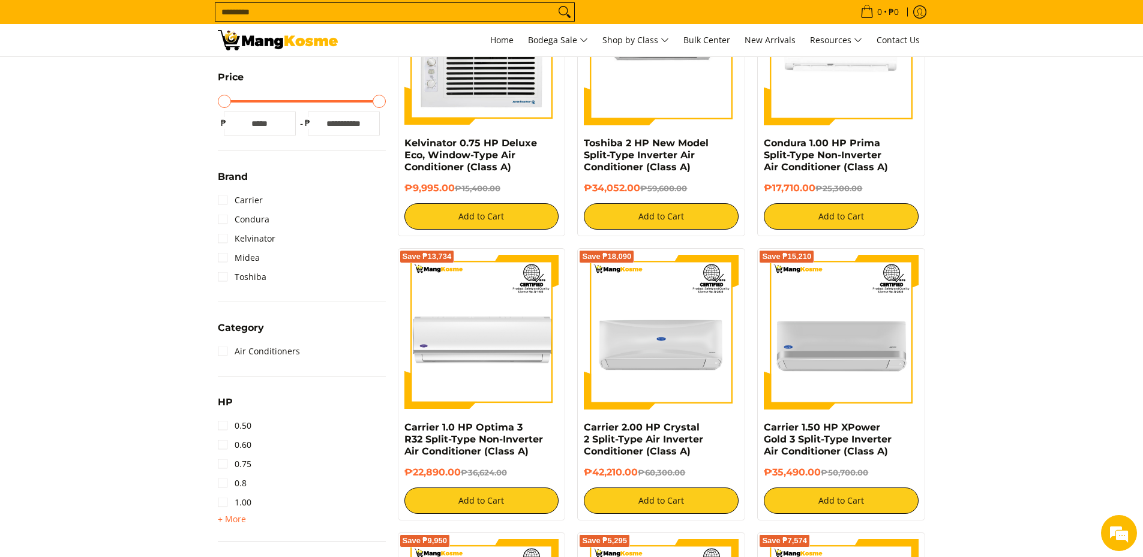
scroll to position [360, 0]
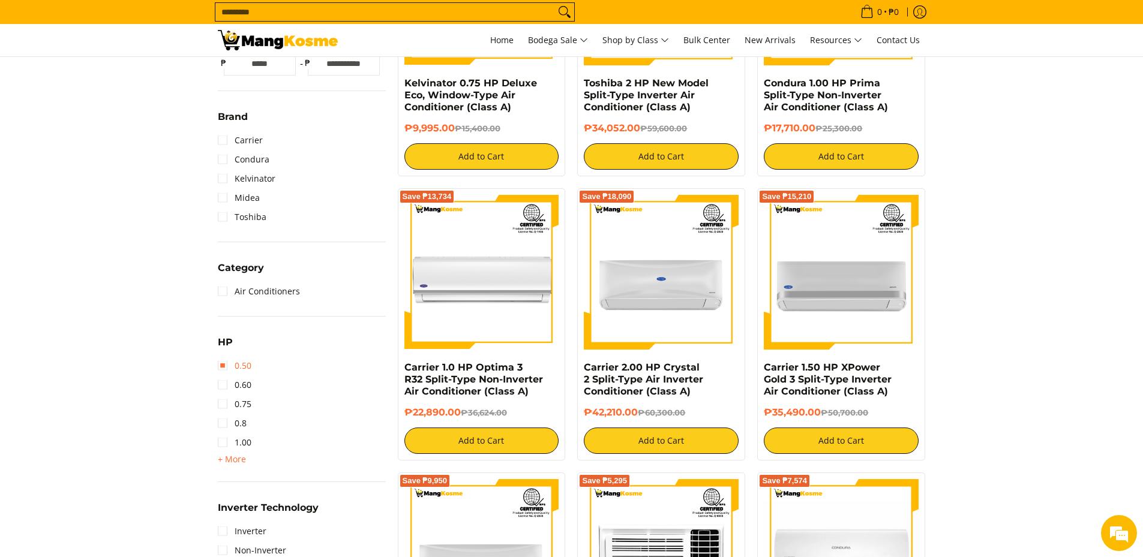
click at [227, 364] on link "0.50" at bounding box center [235, 365] width 34 height 19
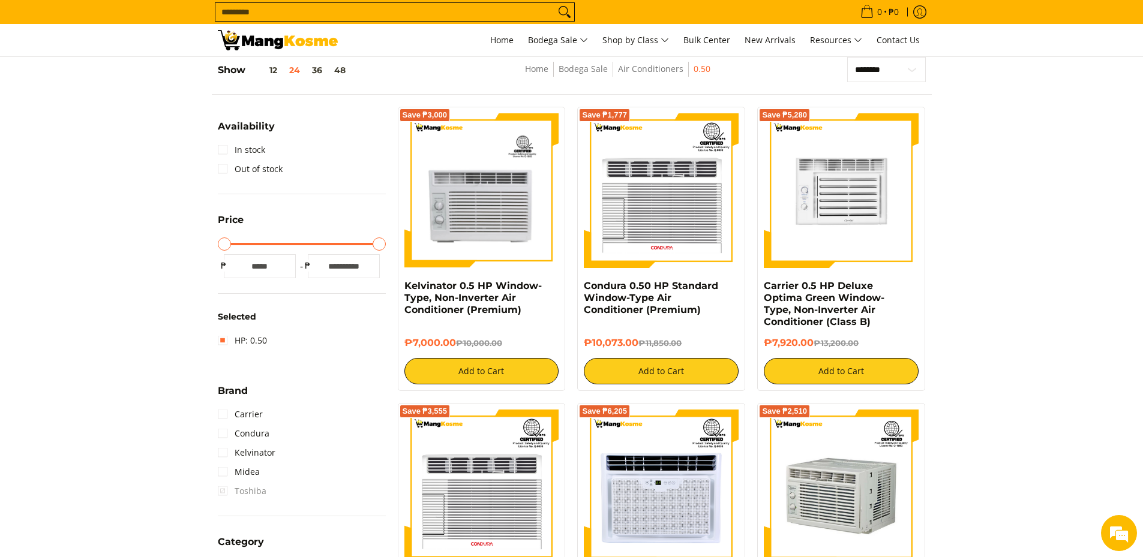
click at [833, 182] on img at bounding box center [841, 190] width 155 height 155
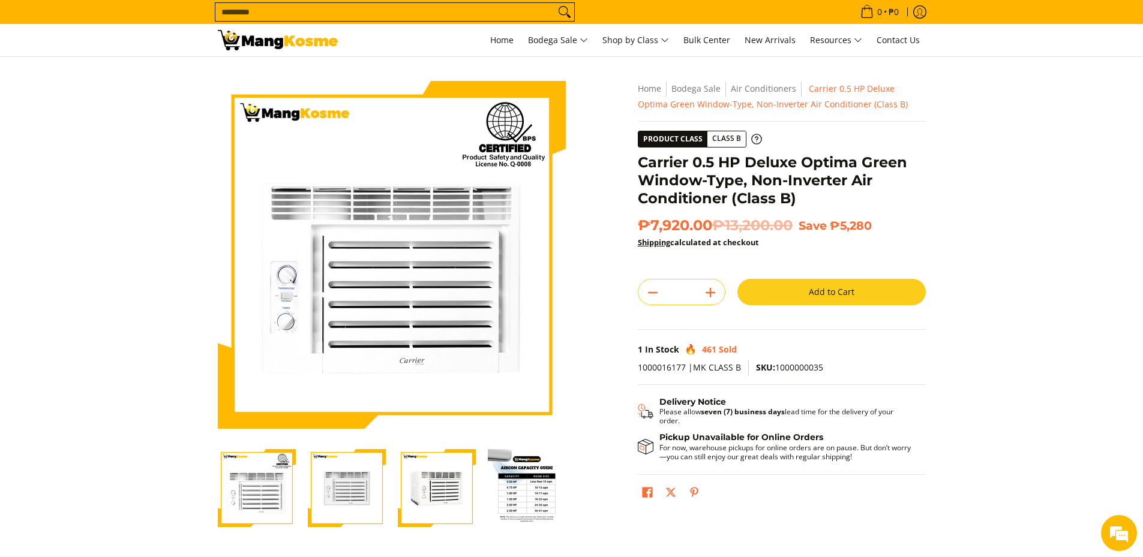
click at [526, 499] on img "Carrier 0.5 HP Deluxe Optima Green Window-Type, Non-Inverter Air Conditioner (C…" at bounding box center [527, 488] width 78 height 78
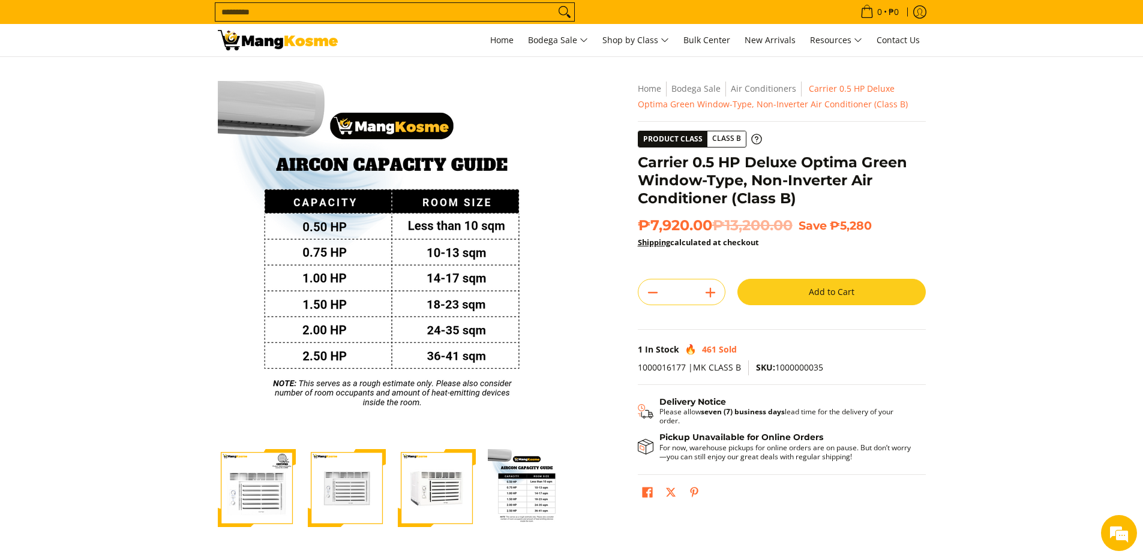
click at [67, 362] on section "Skip to Main Content Enable zoom Disable zoom Enable zoom Disable zoom Enable z…" at bounding box center [571, 331] width 1143 height 548
click at [41, 203] on section "Skip to Main Content Enable zoom Disable zoom Enable zoom Disable zoom Enable z…" at bounding box center [571, 331] width 1143 height 548
click at [515, 482] on img "Carrier 0.5 HP Deluxe Optima Green Window-Type, Non-Inverter Air Conditioner (C…" at bounding box center [527, 488] width 78 height 78
click at [365, 481] on img "Carrier 0.5 HP Deluxe Optima Green Window-Type, Non-Inverter Air Conditioner (C…" at bounding box center [347, 488] width 78 height 78
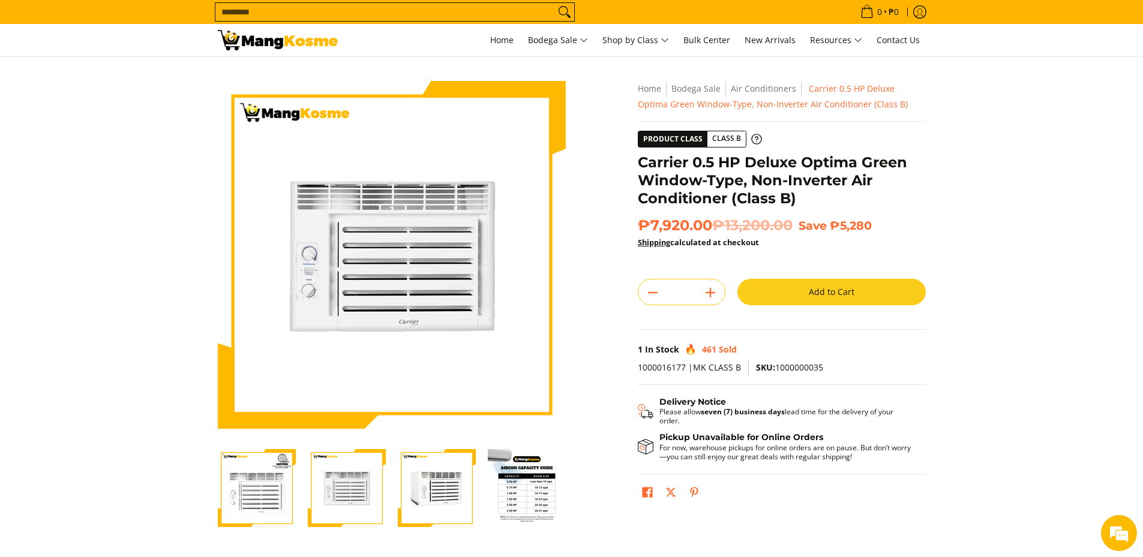
click at [252, 481] on img "Carrier 0.5 HP Deluxe Optima Green Window-Type, Non-Inverter Air Conditioner (C…" at bounding box center [257, 488] width 78 height 78
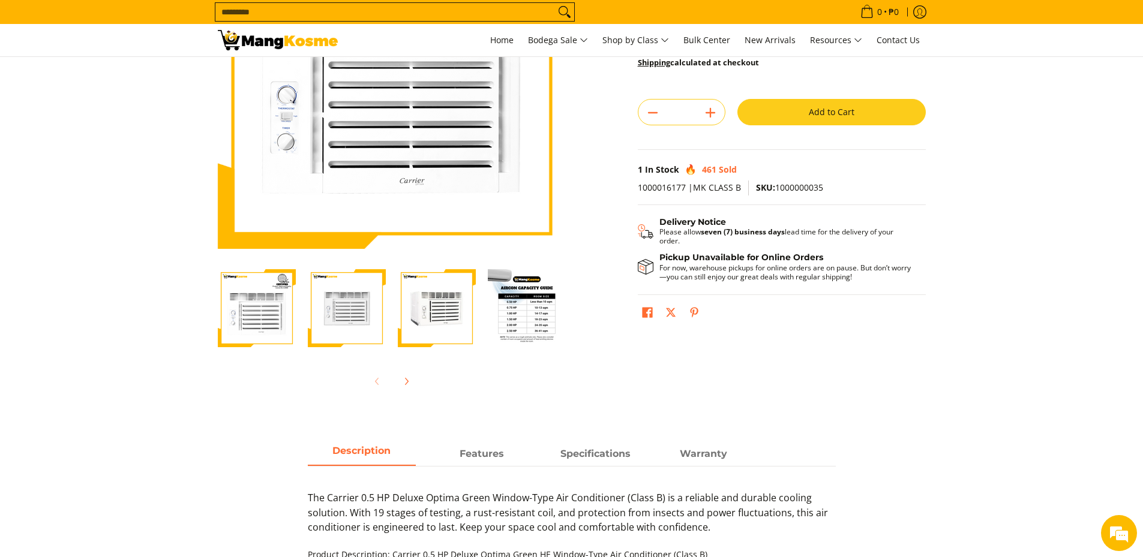
scroll to position [360, 0]
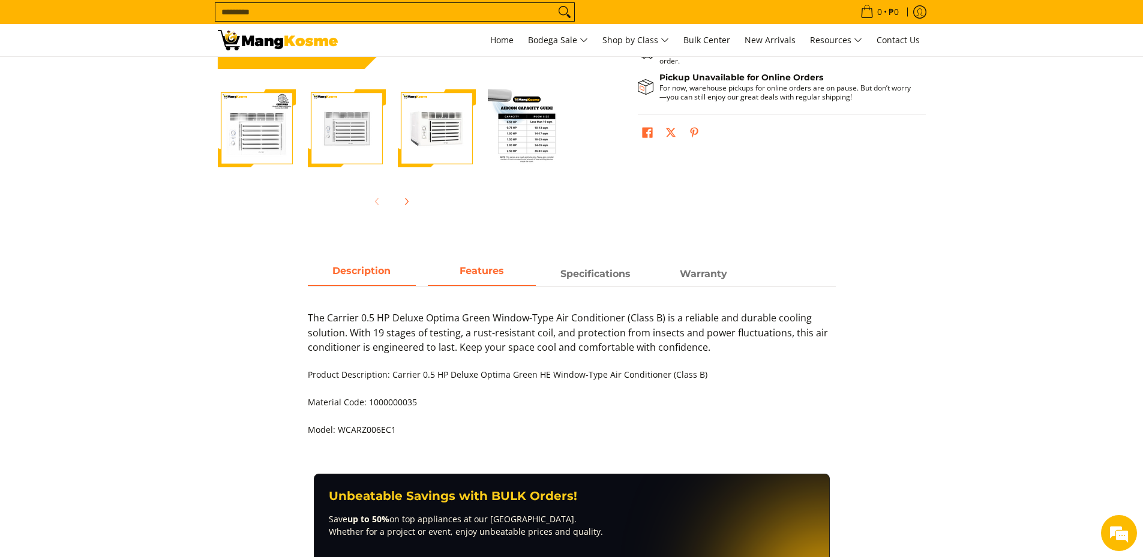
click at [469, 279] on span "Features" at bounding box center [482, 274] width 108 height 22
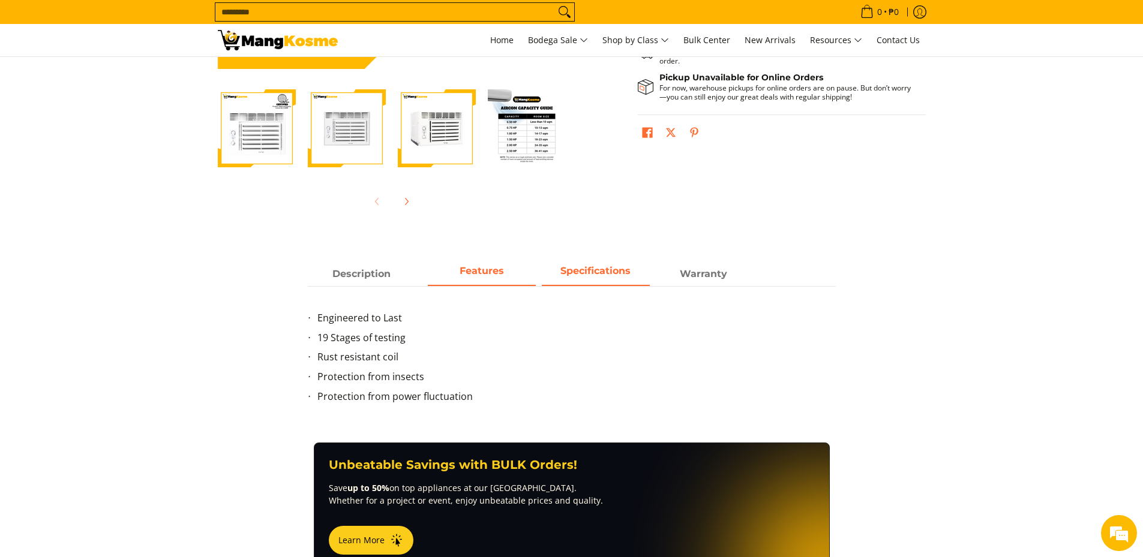
click at [574, 278] on span "Specifications" at bounding box center [596, 274] width 108 height 22
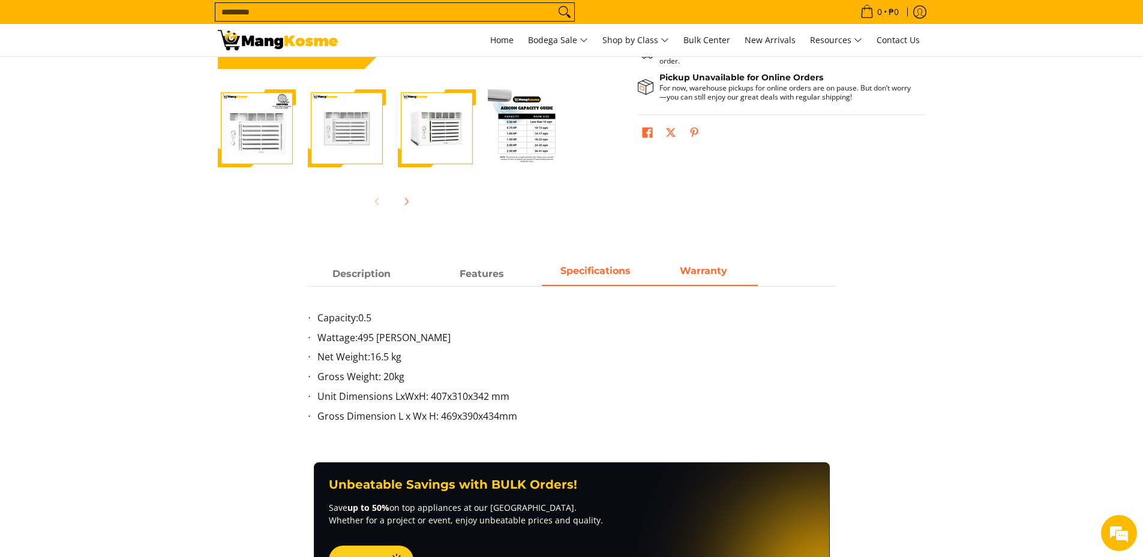
click at [713, 272] on strong "Warranty" at bounding box center [703, 270] width 47 height 11
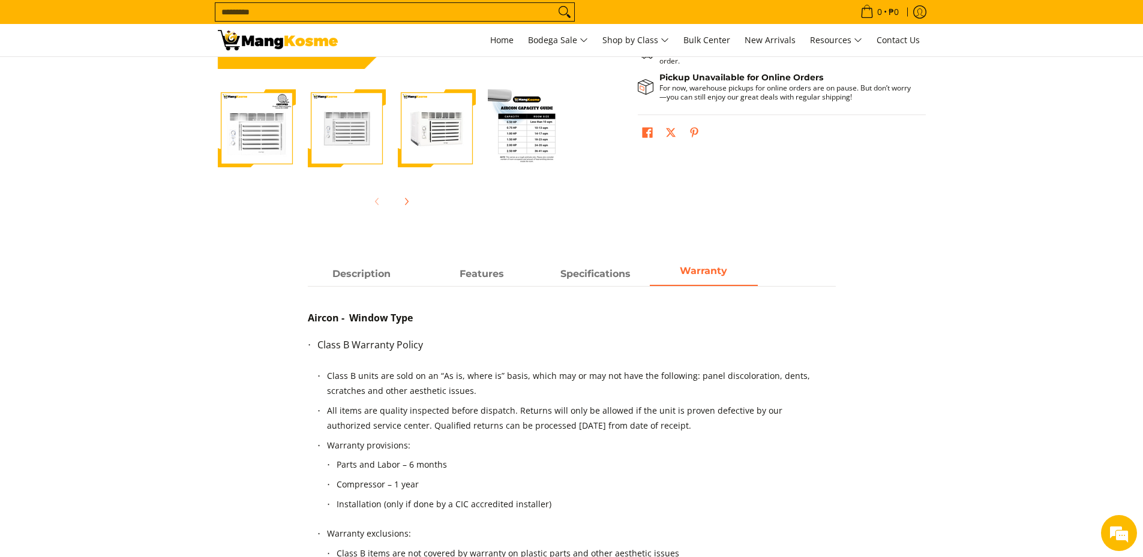
scroll to position [480, 0]
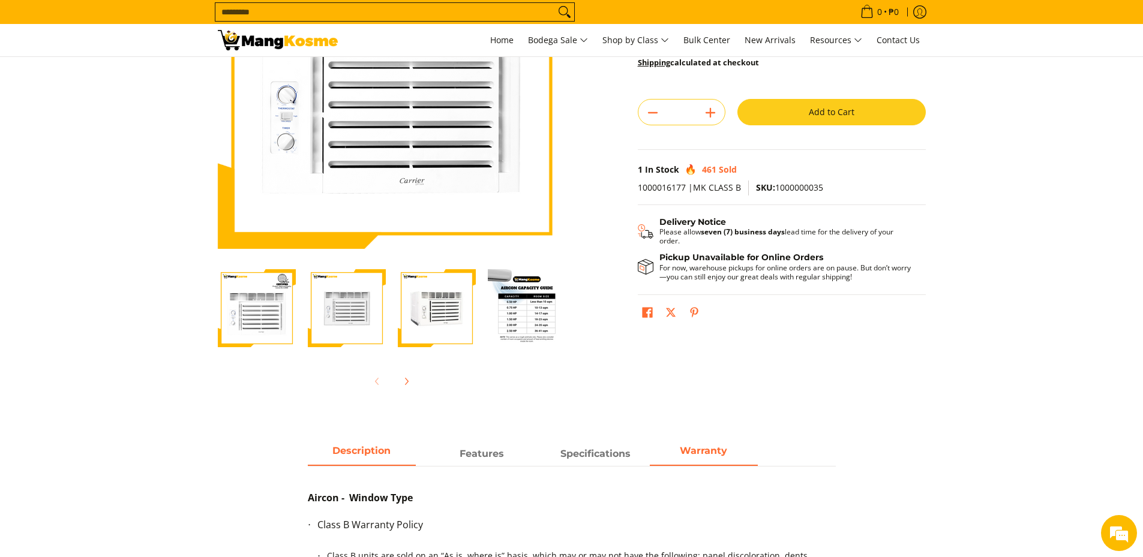
click at [371, 445] on span "Description" at bounding box center [362, 454] width 108 height 22
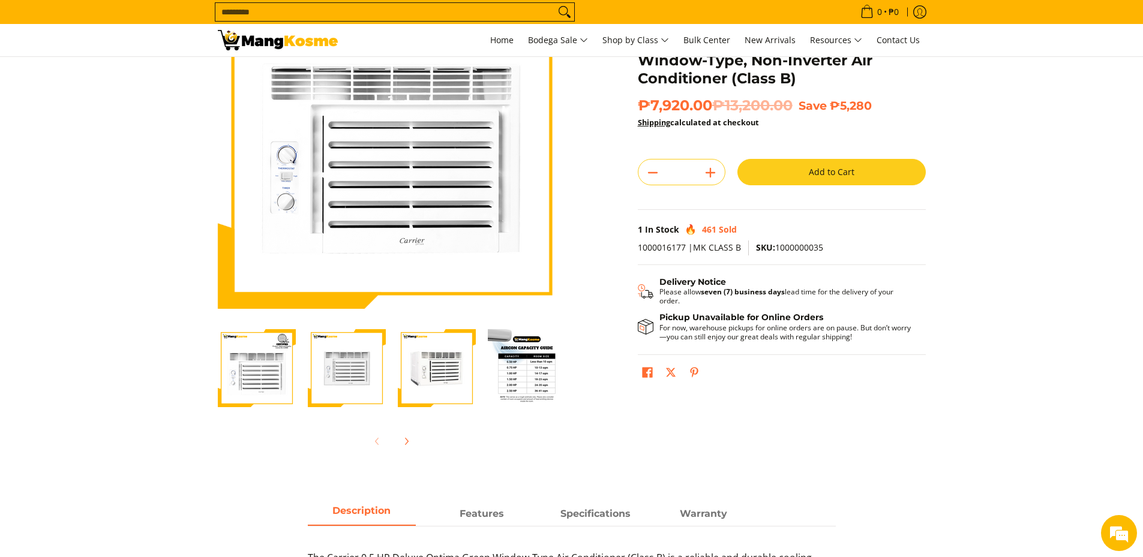
scroll to position [0, 0]
